Goal: Transaction & Acquisition: Obtain resource

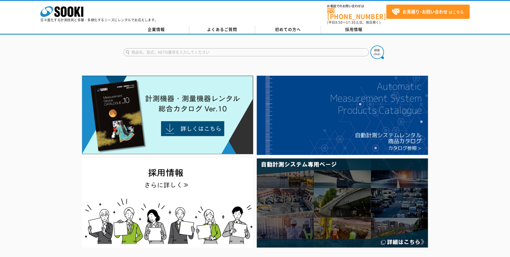
click at [137, 51] on input "text" at bounding box center [246, 52] width 246 height 8
type input "CTG-2"
click at [371, 45] on button at bounding box center [377, 51] width 13 height 13
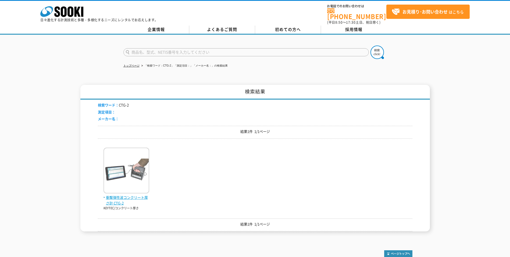
click at [130, 177] on img at bounding box center [127, 170] width 46 height 47
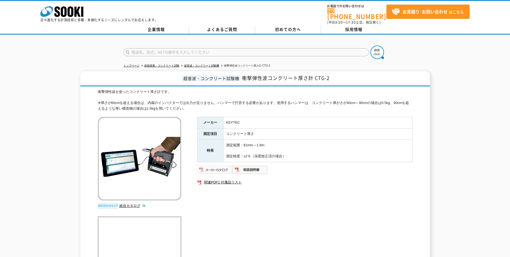
click at [215, 167] on img at bounding box center [214, 169] width 35 height 9
drag, startPoint x: 483, startPoint y: 160, endPoint x: 470, endPoint y: 156, distance: 13.7
click at [483, 160] on div "超音波・コンクリート試験機 衝撃弾性波コンクリート厚さ計 CTG-2 衝撃弾性波を使ったコンクリート厚さ計です。 ※厚さが60cmを超える場合は、内蔵のインパ…" at bounding box center [255, 175] width 510 height 208
